Goal: Transaction & Acquisition: Purchase product/service

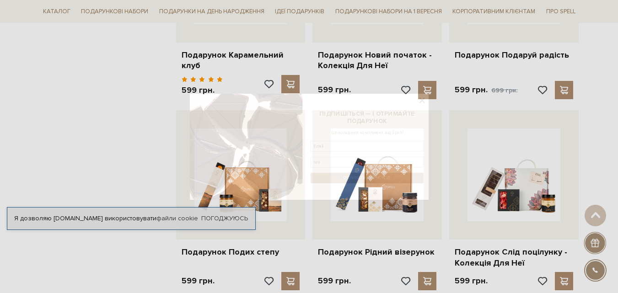
scroll to position [732, 0]
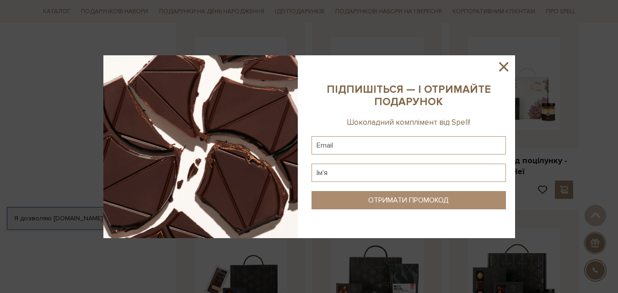
click at [500, 68] on icon at bounding box center [504, 67] width 16 height 16
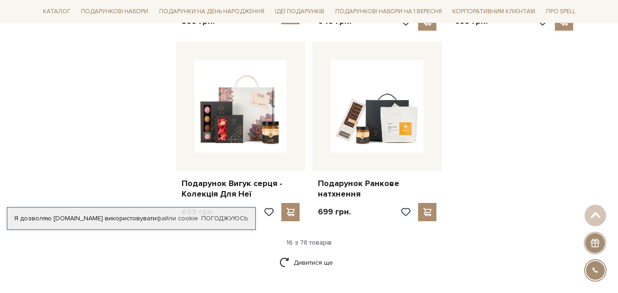
scroll to position [1234, 0]
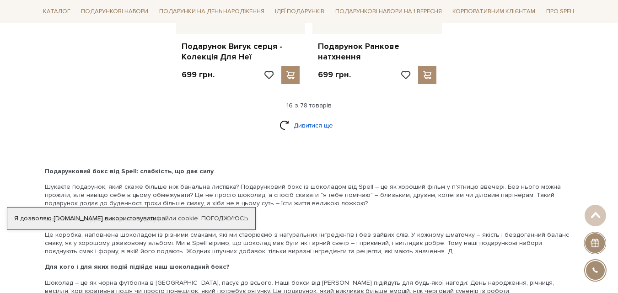
click at [326, 123] on link "Дивитися ще" at bounding box center [308, 126] width 59 height 16
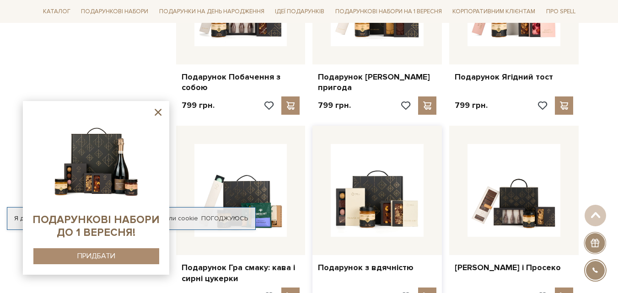
scroll to position [1875, 0]
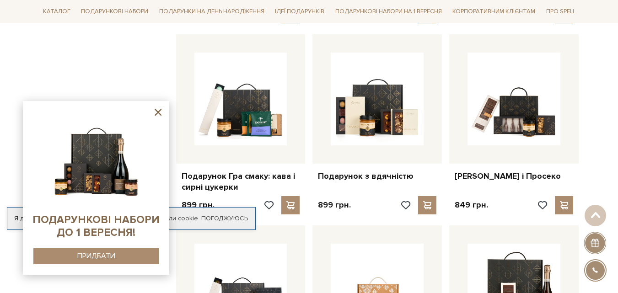
click at [160, 113] on icon at bounding box center [157, 112] width 11 height 11
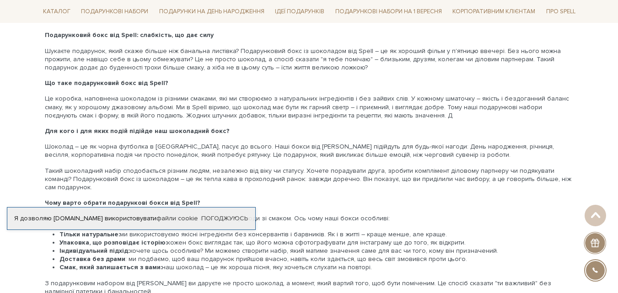
scroll to position [2103, 0]
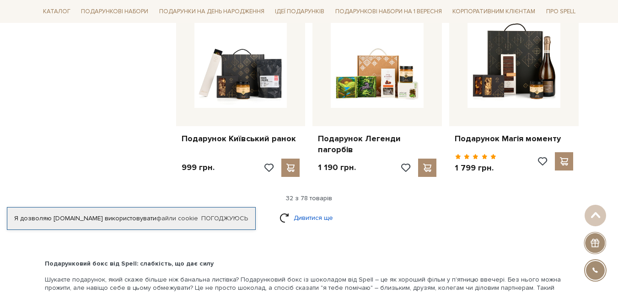
click at [324, 210] on link "Дивитися ще" at bounding box center [308, 218] width 59 height 16
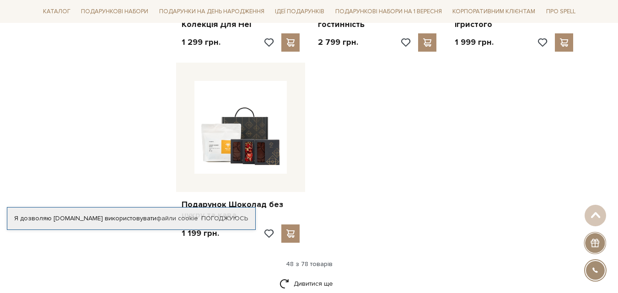
scroll to position [3383, 0]
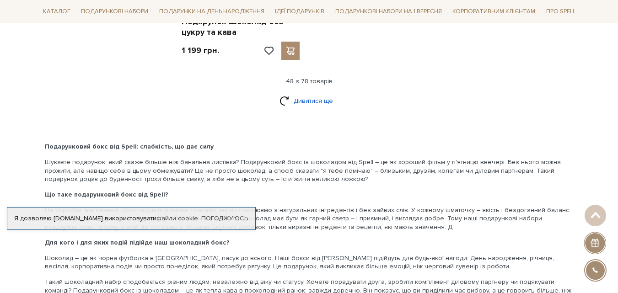
click at [300, 95] on link "Дивитися ще" at bounding box center [308, 101] width 59 height 16
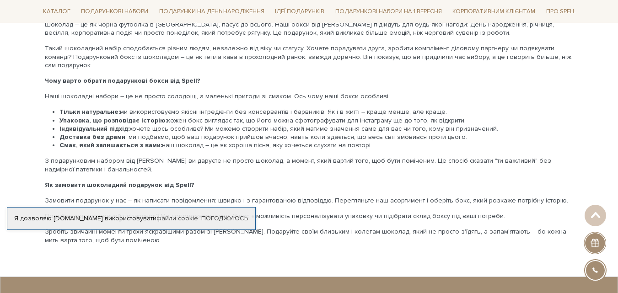
scroll to position [4389, 0]
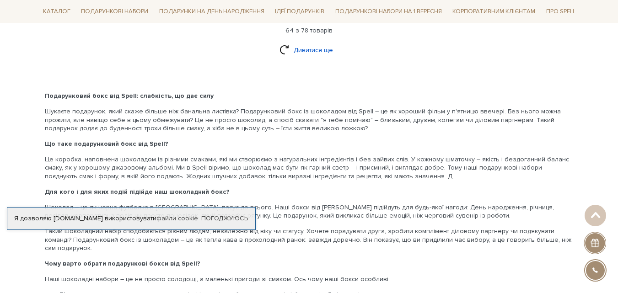
click at [313, 43] on link "Дивитися ще" at bounding box center [308, 50] width 59 height 16
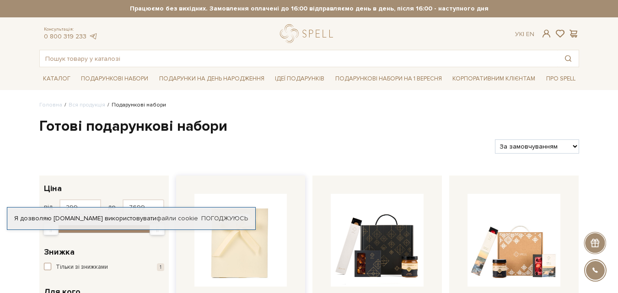
scroll to position [46, 0]
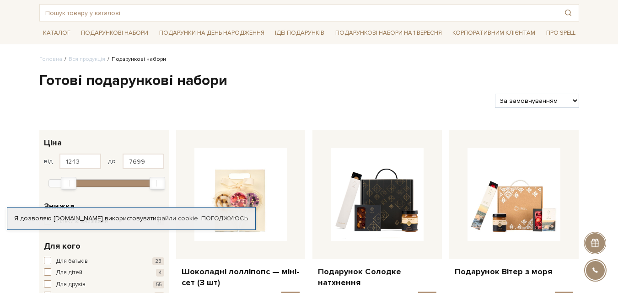
type input "1152"
drag, startPoint x: 51, startPoint y: 182, endPoint x: 64, endPoint y: 184, distance: 12.9
click at [64, 184] on div "Min" at bounding box center [64, 183] width 16 height 13
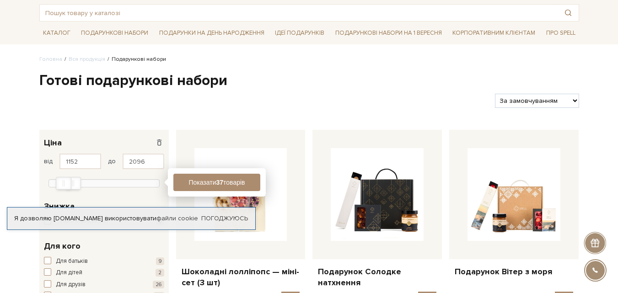
type input "2065"
drag, startPoint x: 154, startPoint y: 183, endPoint x: 69, endPoint y: 178, distance: 85.2
click at [69, 178] on div at bounding box center [103, 182] width 111 height 8
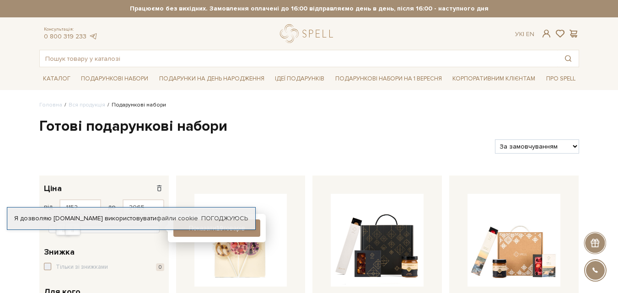
scroll to position [91, 0]
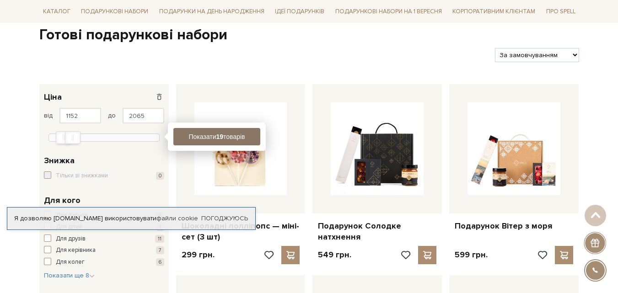
click at [187, 137] on button "Показати 19 товарів" at bounding box center [216, 136] width 87 height 17
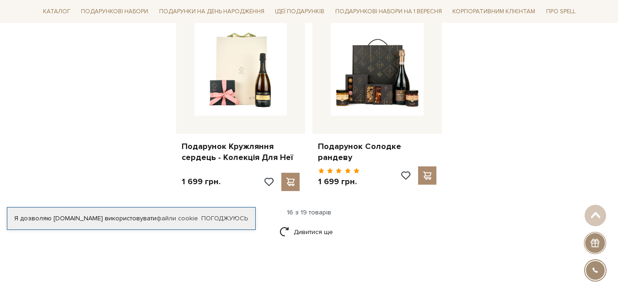
scroll to position [1280, 0]
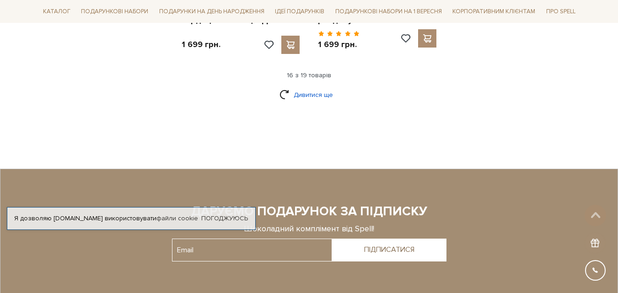
click at [311, 87] on link "Дивитися ще" at bounding box center [308, 95] width 59 height 16
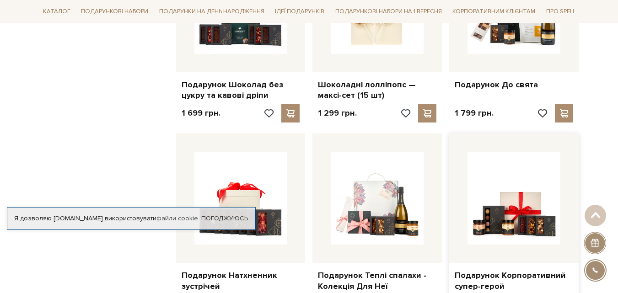
scroll to position [777, 0]
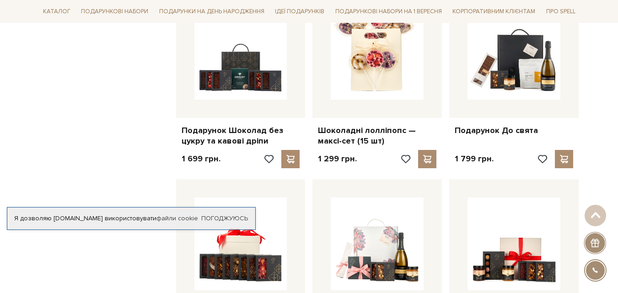
drag, startPoint x: 480, startPoint y: 87, endPoint x: 614, endPoint y: 75, distance: 134.0
click at [614, 75] on div "Головна Вся продукція Подарункові набори Від 1152 до 2065 грн. Готові подарунко…" at bounding box center [309, 55] width 618 height 1463
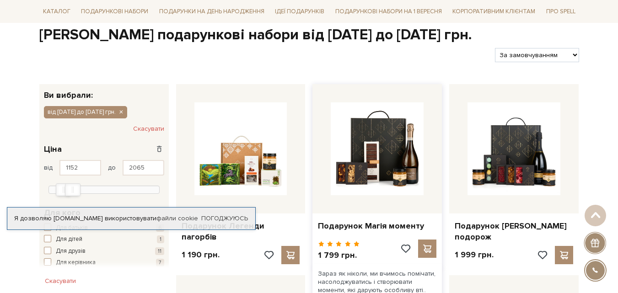
scroll to position [46, 0]
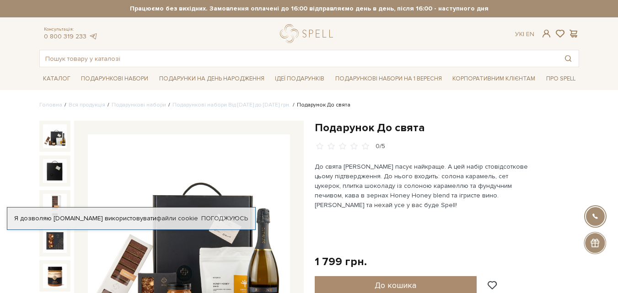
scroll to position [46, 0]
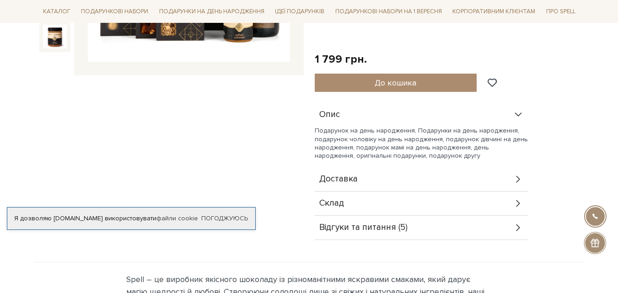
scroll to position [46, 0]
